Goal: Transaction & Acquisition: Purchase product/service

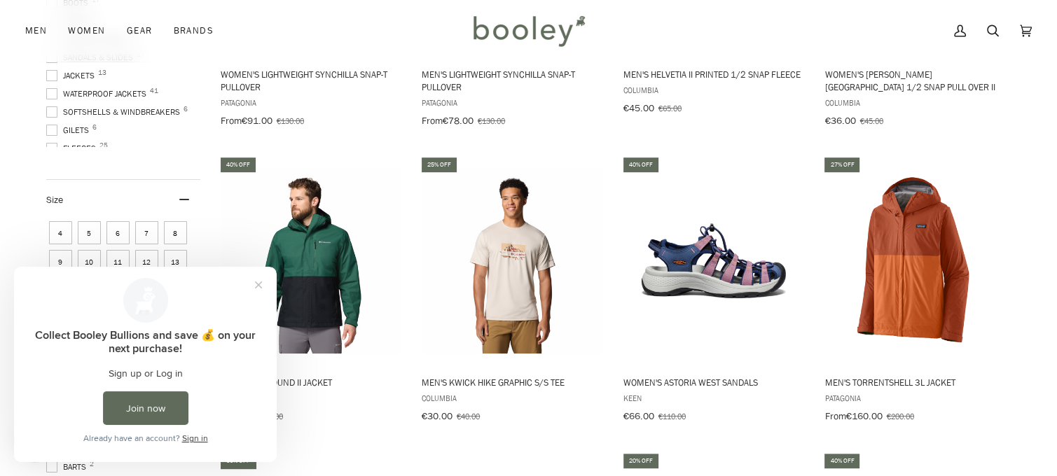
scroll to position [840, 0]
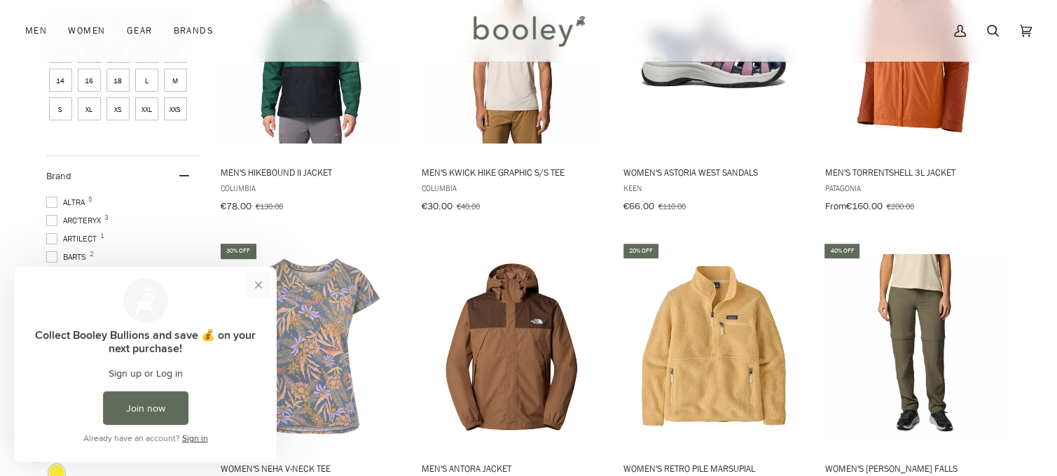
drag, startPoint x: 255, startPoint y: 288, endPoint x: 282, endPoint y: 545, distance: 258.4
click at [255, 288] on button "Close prompt" at bounding box center [258, 284] width 25 height 25
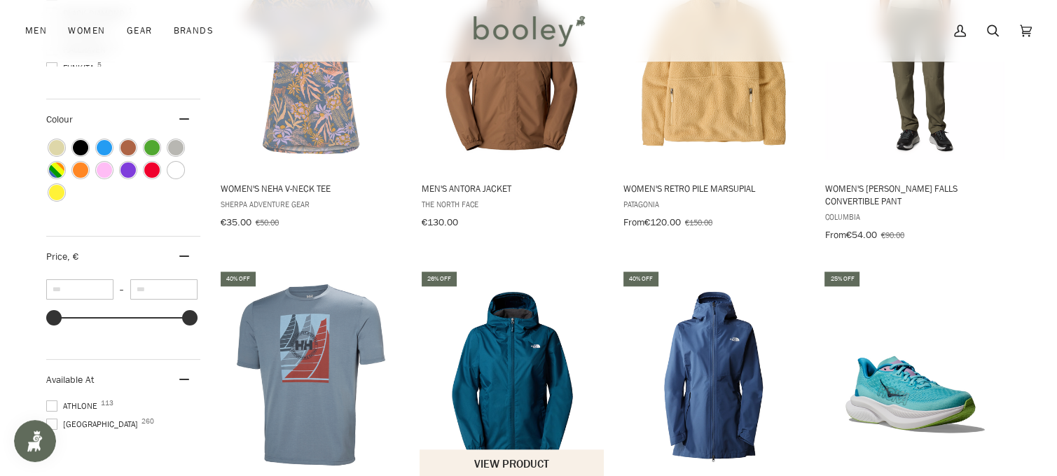
scroll to position [1260, 0]
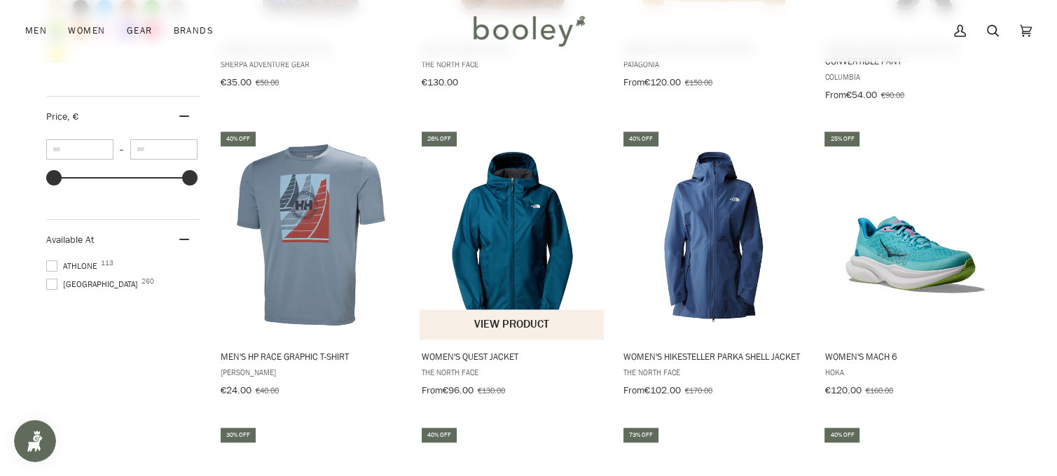
click at [541, 210] on img "Women's Quest Jacket" at bounding box center [512, 235] width 186 height 186
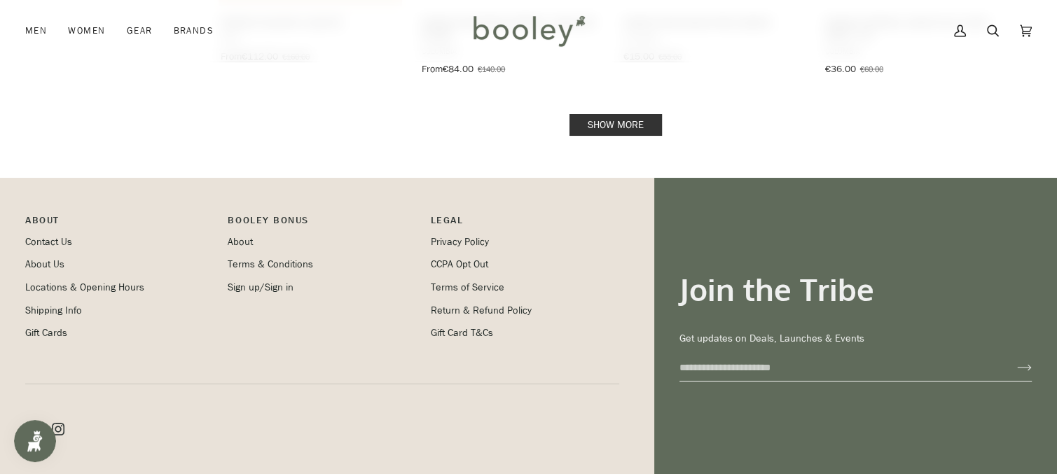
scroll to position [1681, 0]
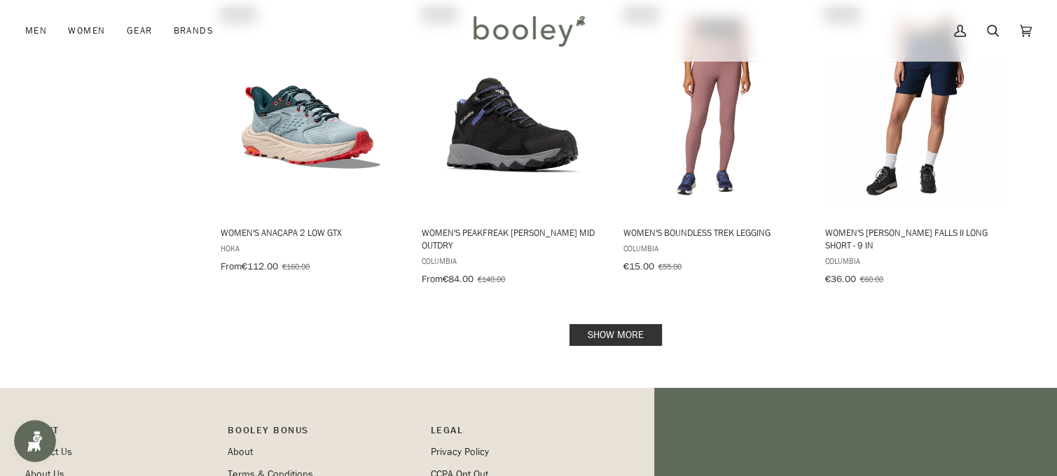
click at [610, 324] on link "Show more" at bounding box center [615, 335] width 92 height 22
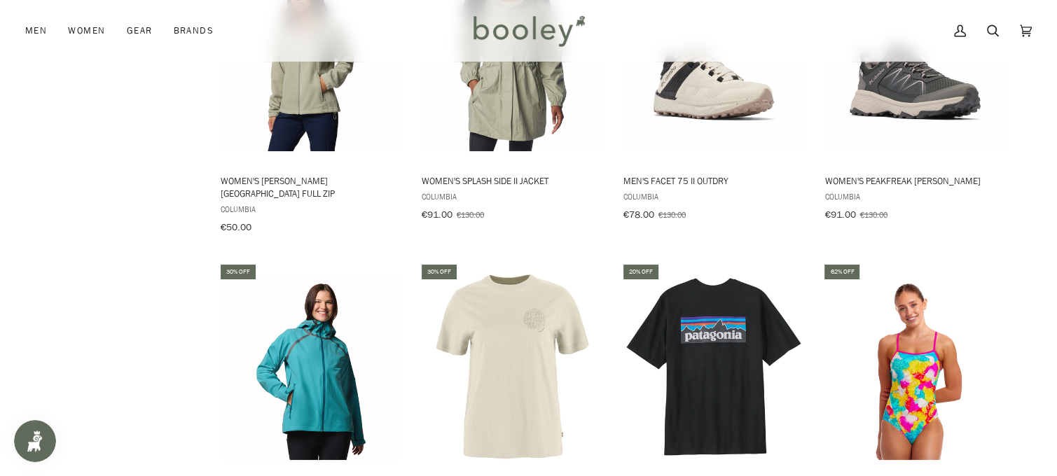
scroll to position [3221, 0]
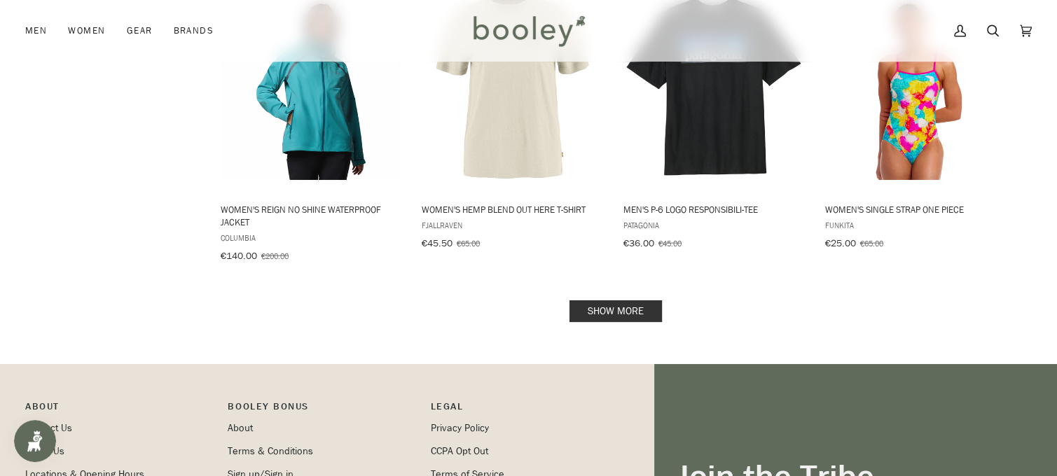
click at [618, 300] on link "Show more" at bounding box center [615, 311] width 92 height 22
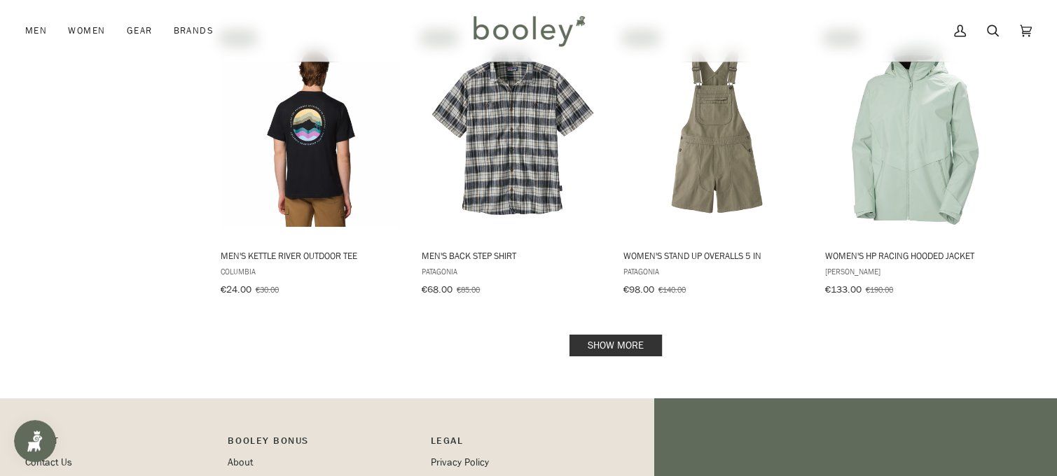
scroll to position [4552, 0]
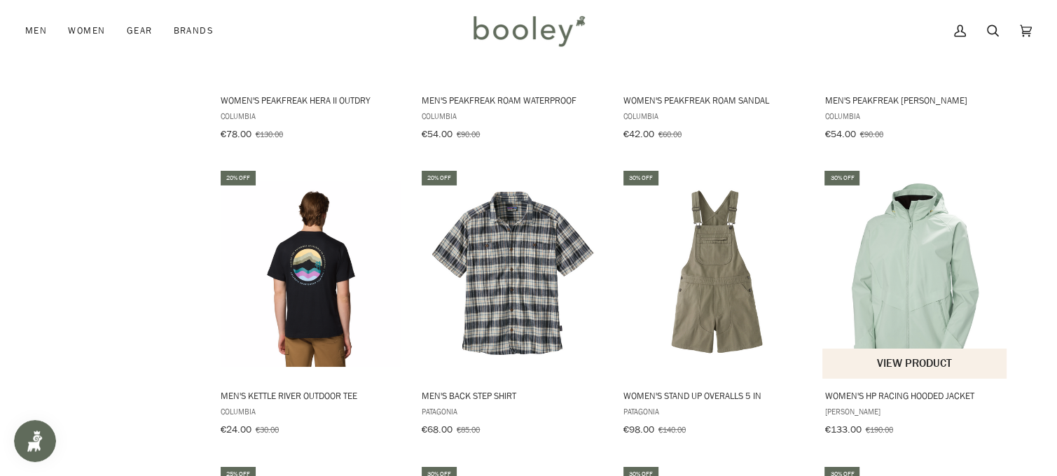
click at [868, 389] on span "Women's HP Racing Hooded Jacket" at bounding box center [914, 395] width 181 height 13
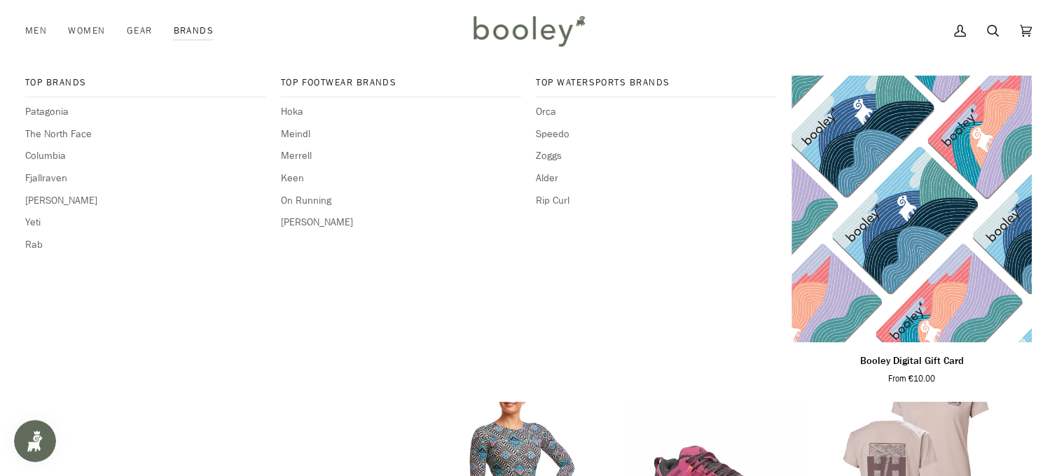
scroll to position [5532, 0]
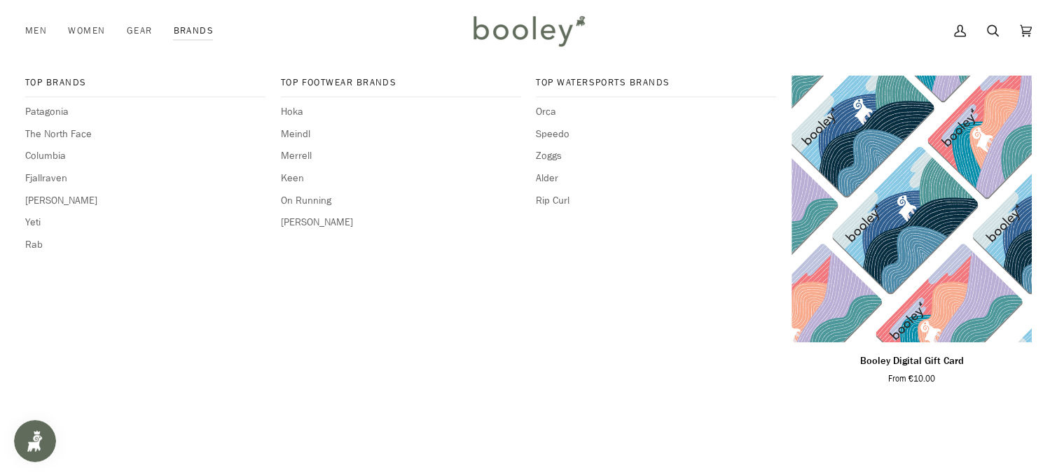
click at [724, 227] on div "Top Watersports Brands Orca Speedo Zoggs Alder Rip Curl" at bounding box center [656, 232] width 240 height 312
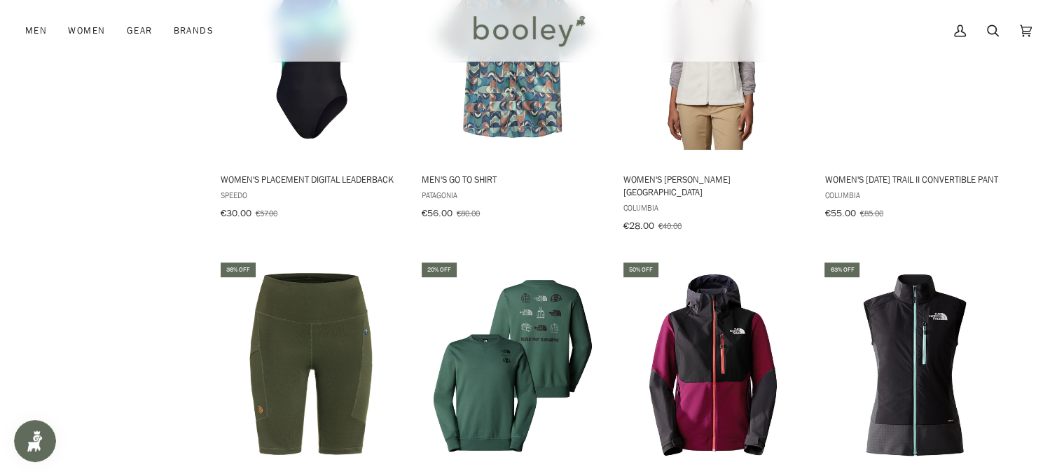
scroll to position [6232, 0]
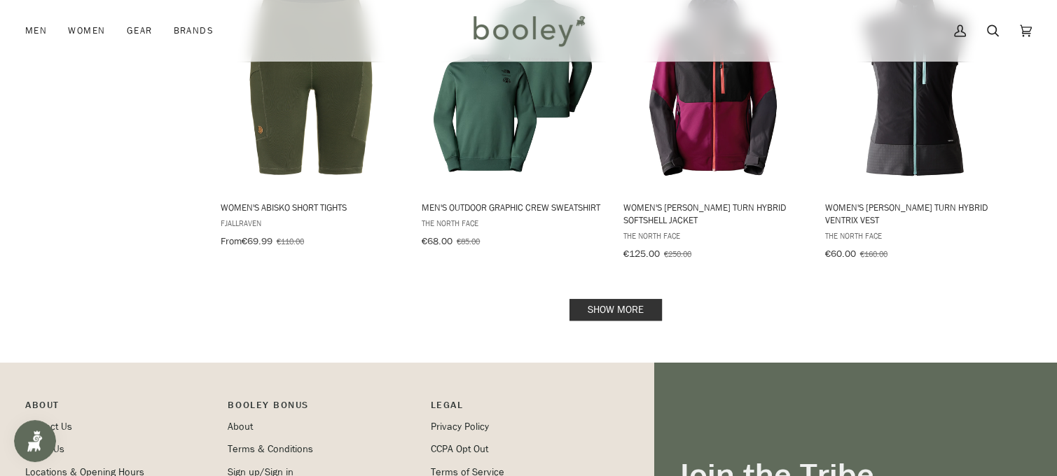
click at [623, 299] on link "Show more" at bounding box center [615, 310] width 92 height 22
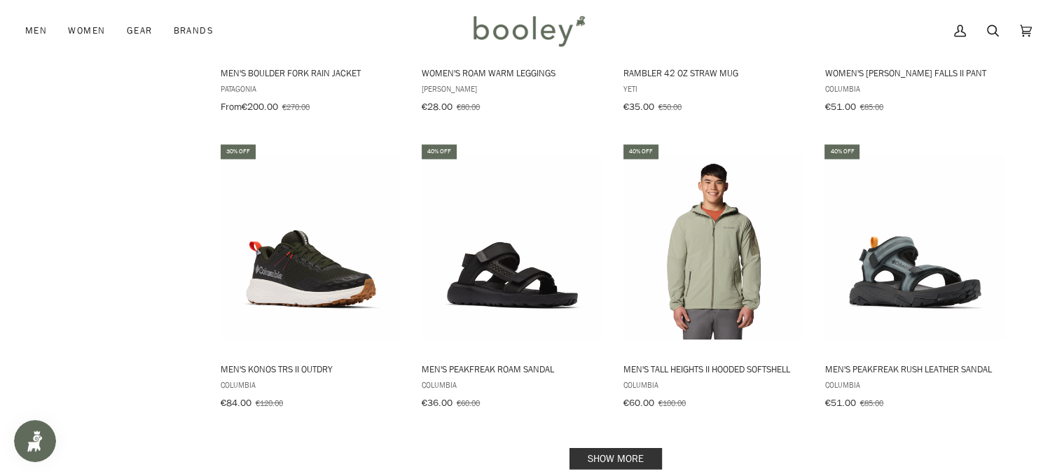
scroll to position [7633, 0]
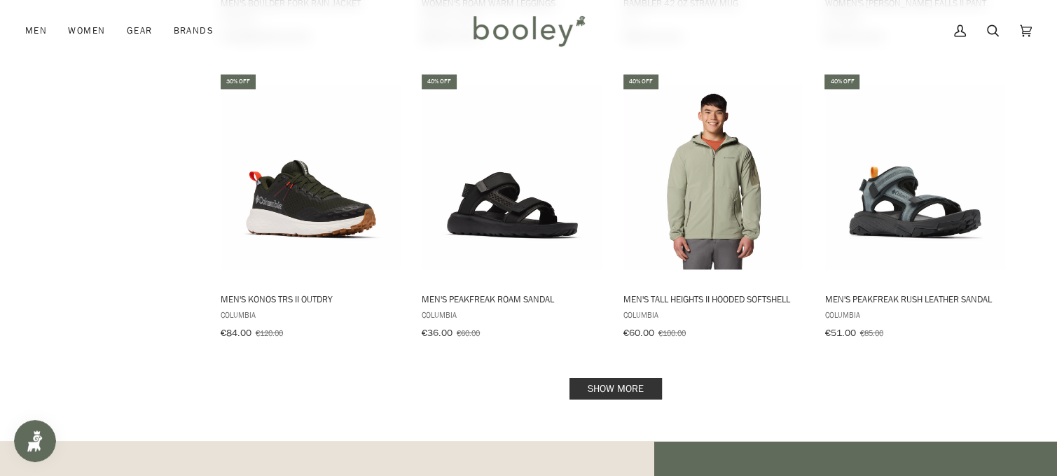
click at [615, 377] on link "Show more" at bounding box center [615, 388] width 92 height 22
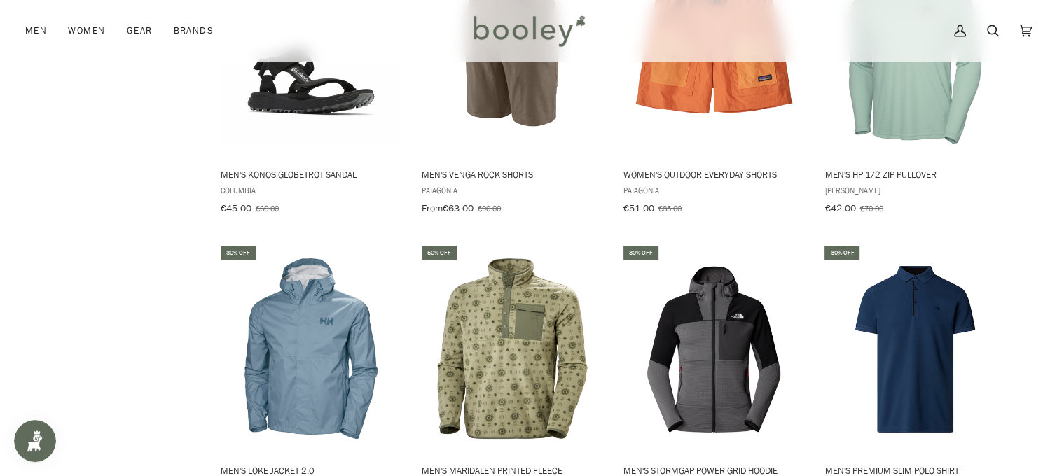
scroll to position [8123, 0]
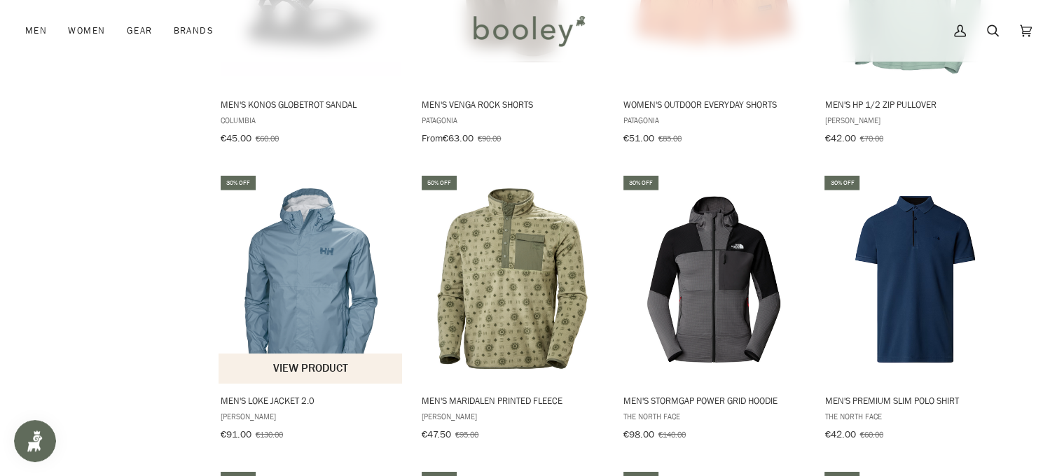
click at [343, 254] on img "Men's Loke Jacket 2.0" at bounding box center [311, 279] width 186 height 186
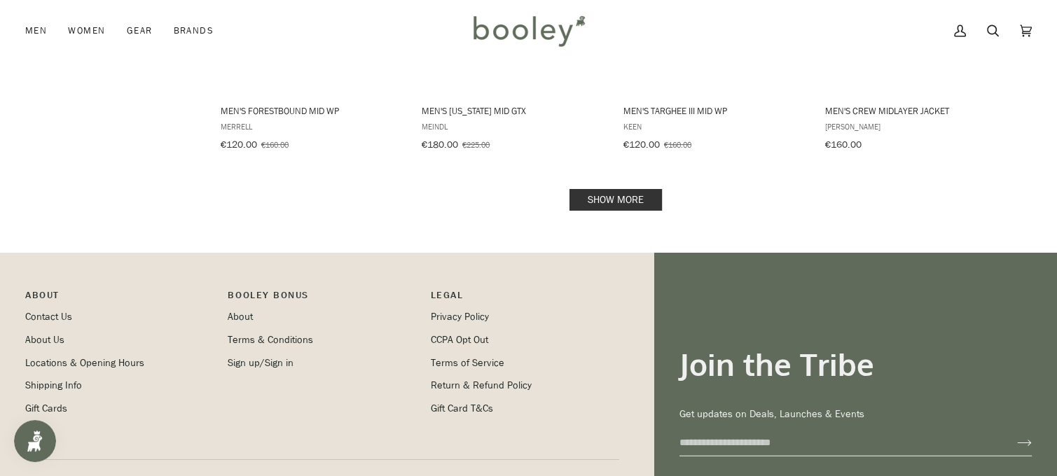
scroll to position [9354, 0]
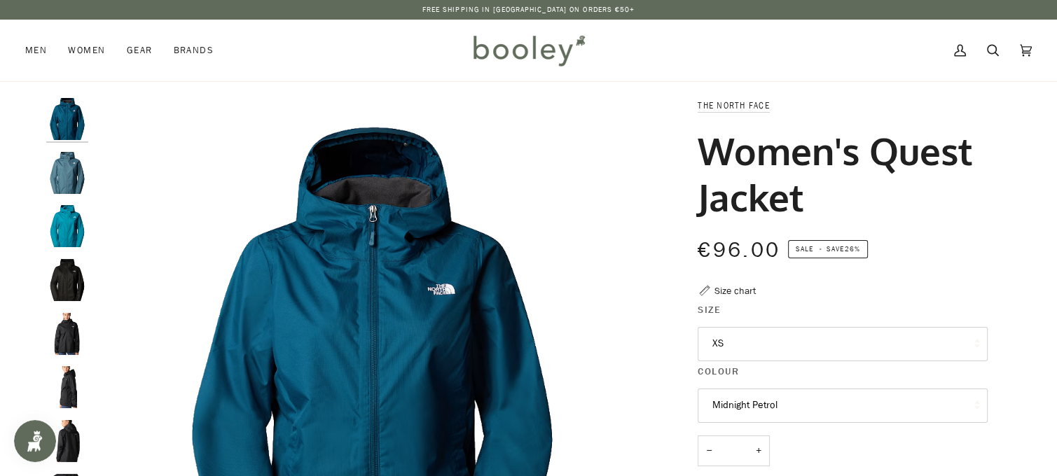
click at [64, 167] on img "The North Face Women's Quest Jacket Stormy Blue - Booley Galway" at bounding box center [67, 173] width 42 height 42
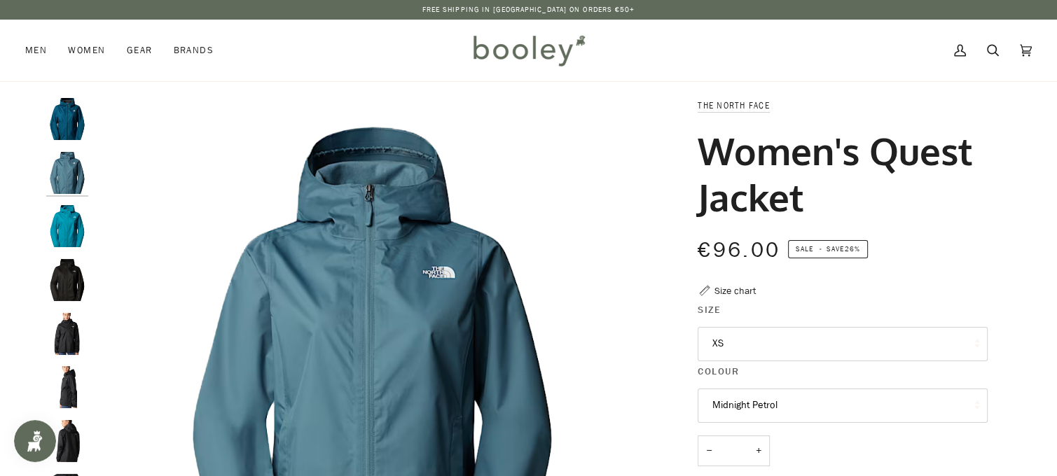
click at [66, 239] on img "The North Face Women's Quest Jacket Deep Teal - Booley Galway" at bounding box center [67, 226] width 42 height 42
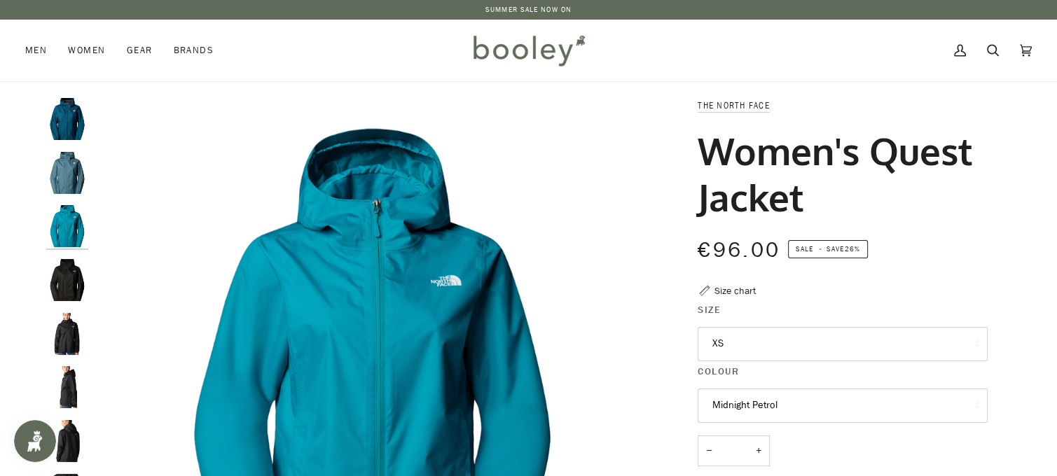
click at [68, 281] on img "The North Face Women's Quest Jacket TNF Black / Foil Grey - Booley Galway" at bounding box center [67, 280] width 42 height 42
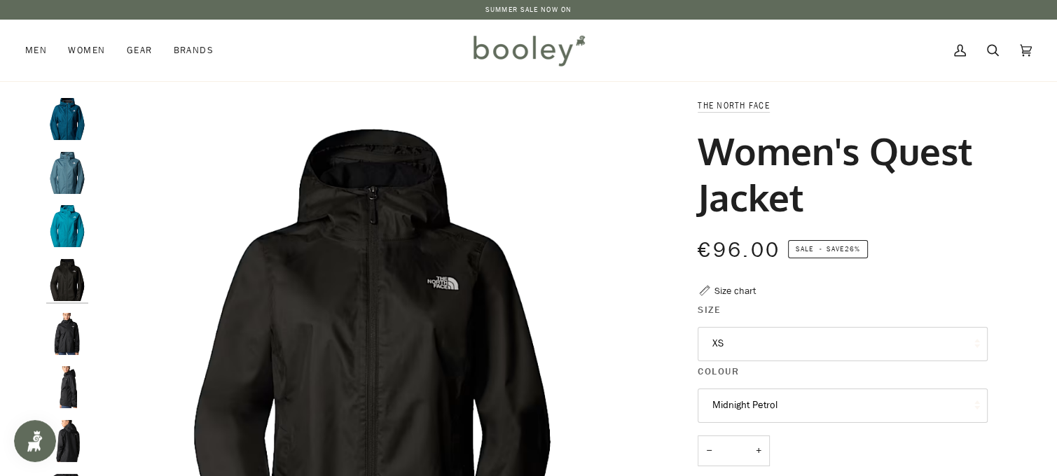
click at [913, 334] on button "XS" at bounding box center [842, 344] width 290 height 34
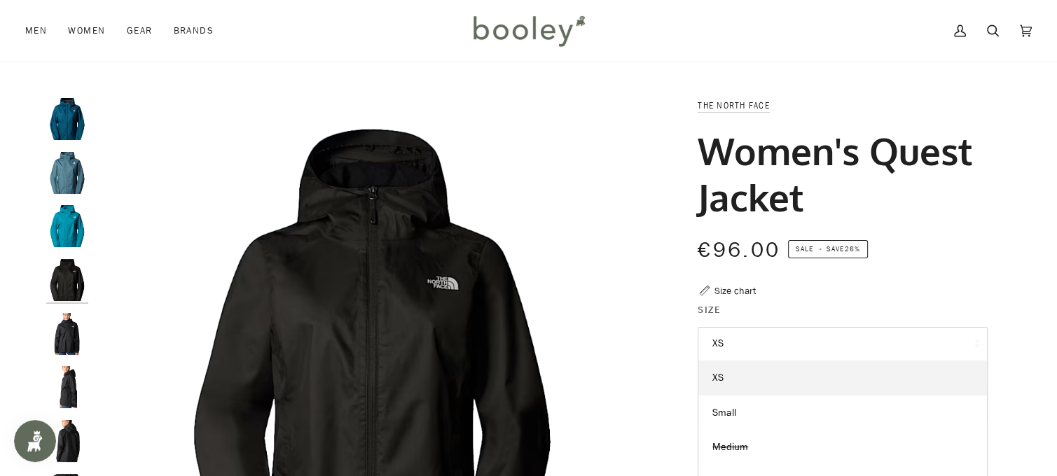
scroll to position [140, 0]
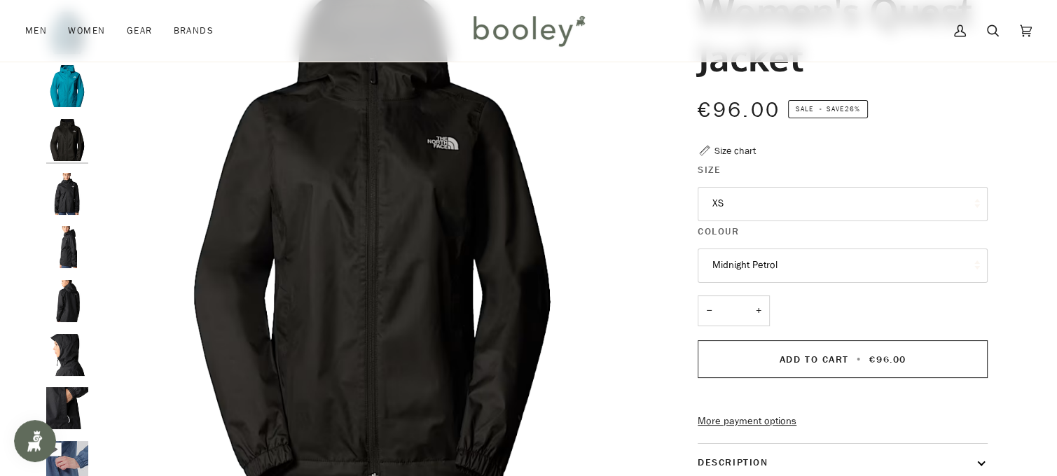
click at [76, 82] on img "The North Face Women's Quest Jacket Deep Teal - Booley Galway" at bounding box center [67, 86] width 42 height 42
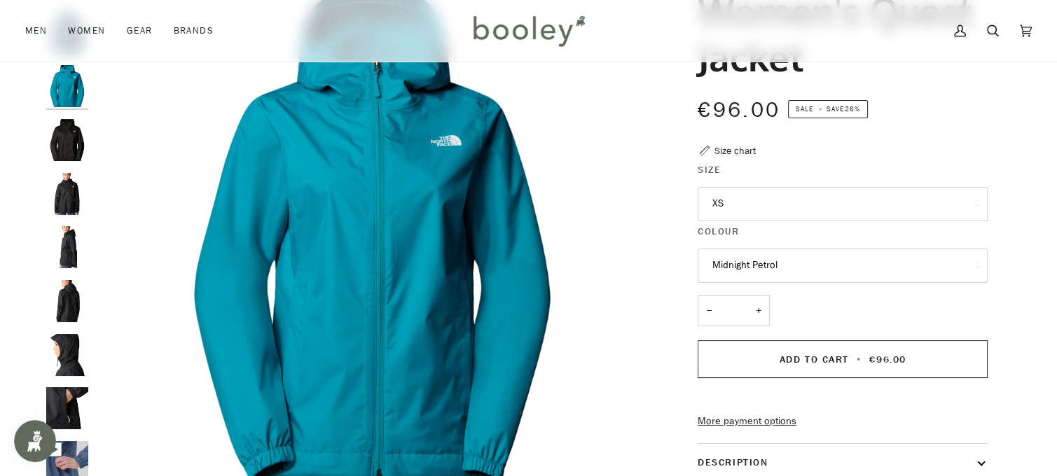
click at [791, 204] on button "XS" at bounding box center [842, 204] width 290 height 34
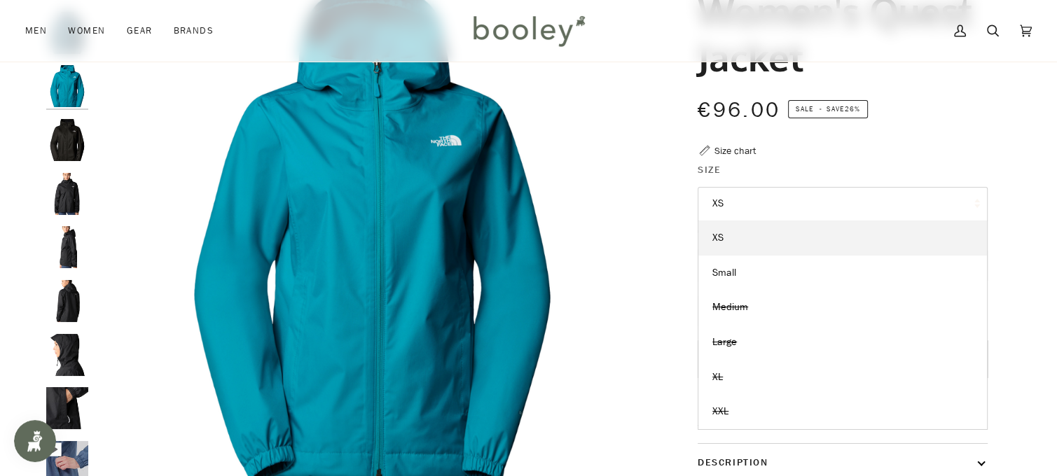
scroll to position [0, 0]
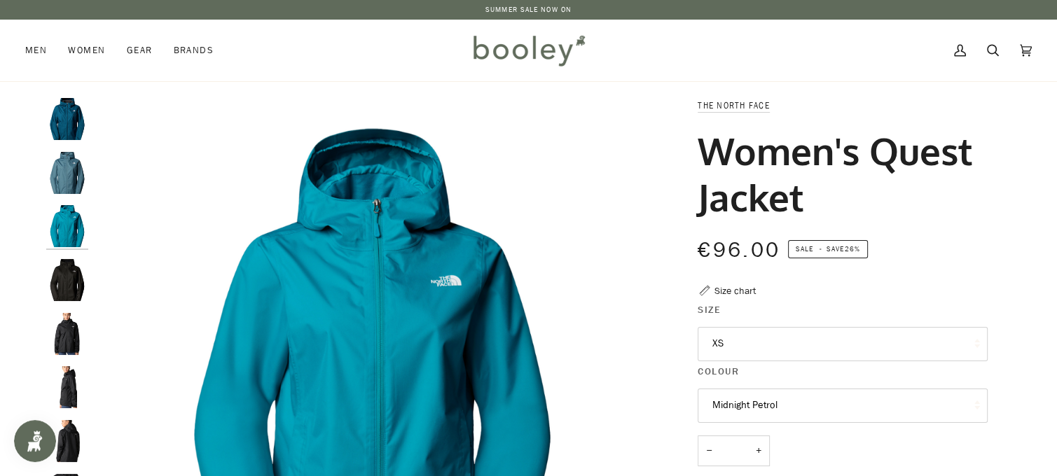
click at [69, 113] on img "Women's Quest Jacket" at bounding box center [67, 119] width 42 height 42
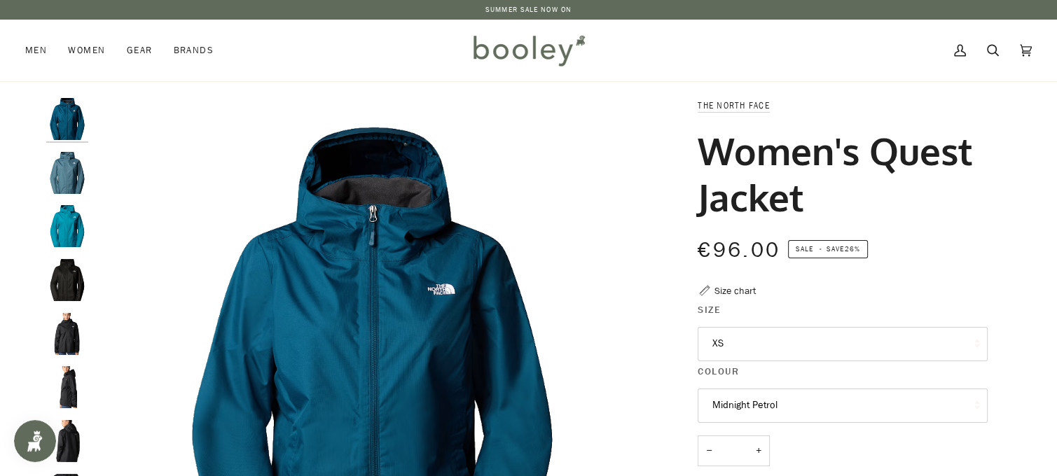
click at [800, 341] on button "XS" at bounding box center [842, 344] width 290 height 34
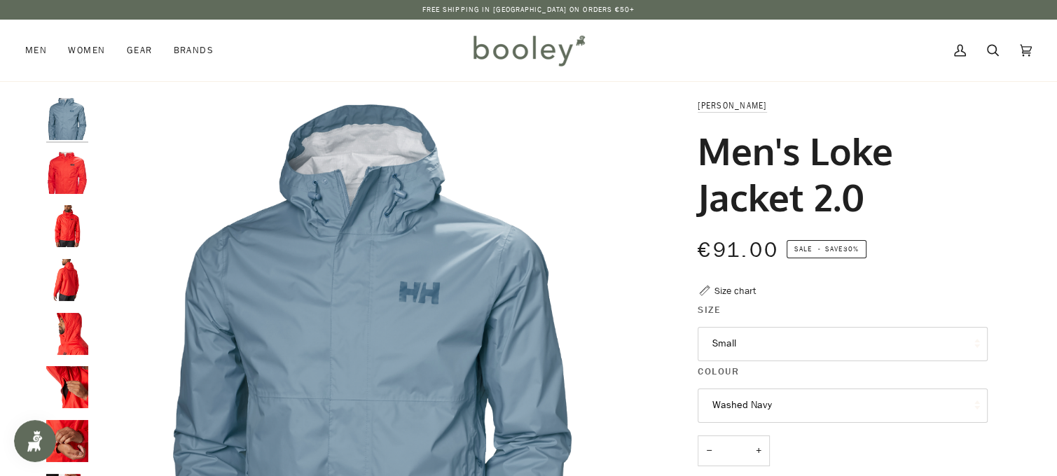
click at [68, 167] on img "Helly Hansen Men's Loke Jacket 2.0 Alert Red - Booley Galway" at bounding box center [67, 173] width 42 height 42
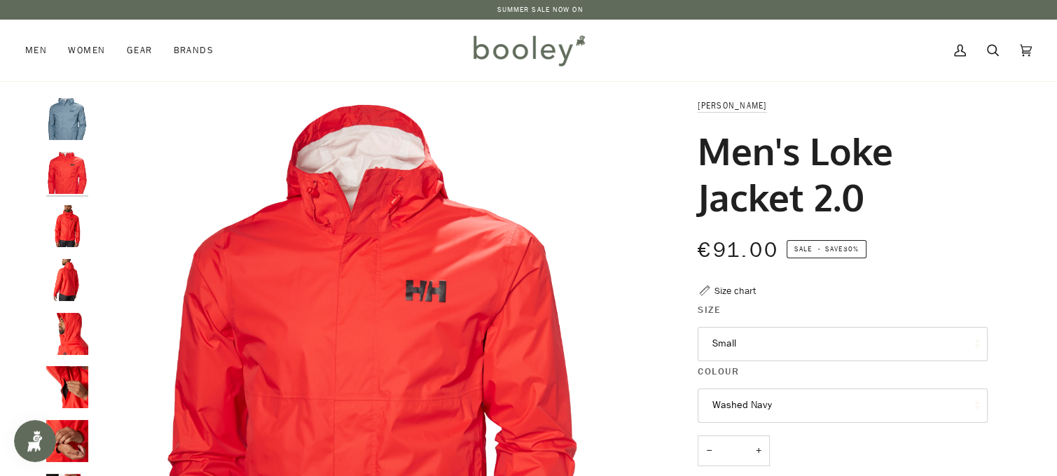
click at [55, 120] on img "Helly Hansen Men's Loke Jacket 2.0 Washed Navy - Booley Galway" at bounding box center [67, 119] width 42 height 42
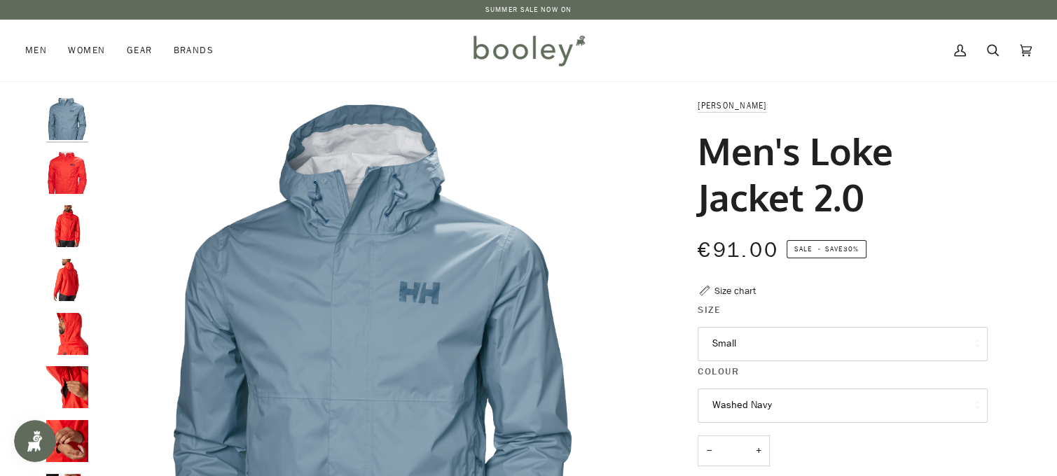
click at [806, 348] on button "Small" at bounding box center [842, 344] width 290 height 34
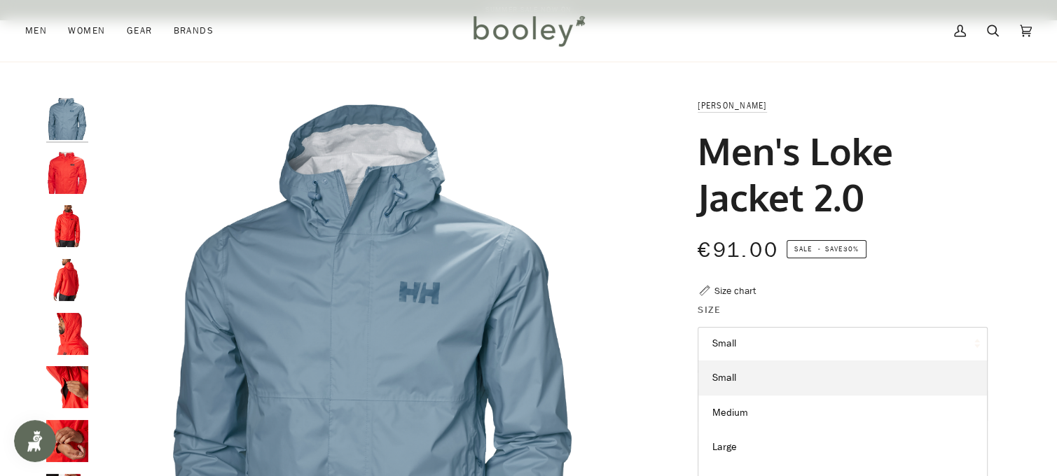
scroll to position [140, 0]
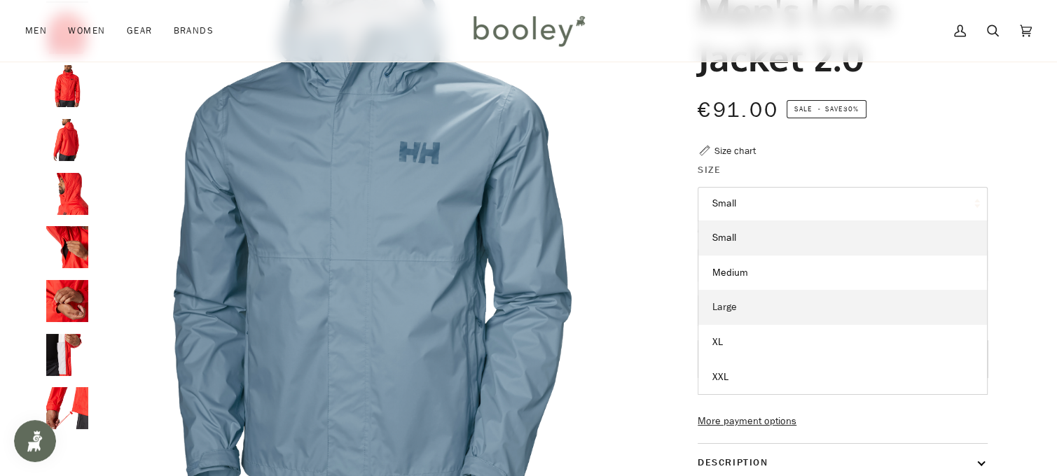
click at [819, 307] on link "Large" at bounding box center [842, 307] width 289 height 35
